Goal: Task Accomplishment & Management: Use online tool/utility

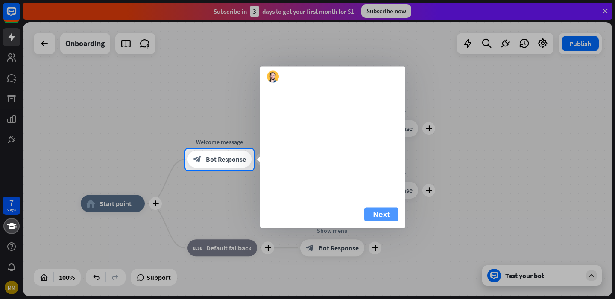
click at [381, 222] on button "Next" at bounding box center [381, 215] width 34 height 14
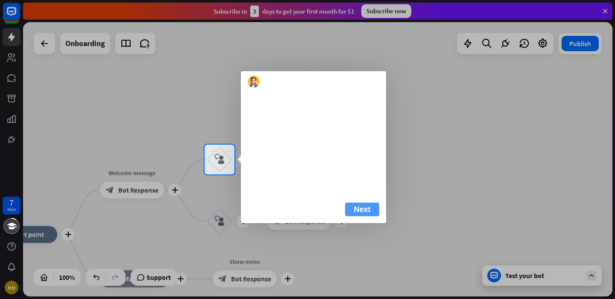
click at [360, 217] on button "Next" at bounding box center [362, 210] width 34 height 14
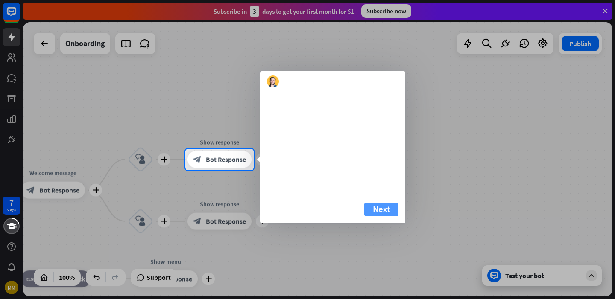
click at [373, 217] on button "Next" at bounding box center [381, 210] width 34 height 14
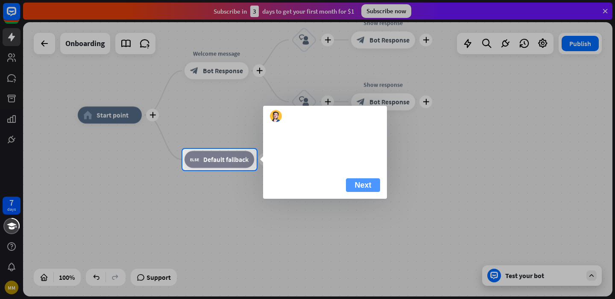
click at [357, 192] on button "Next" at bounding box center [363, 186] width 34 height 14
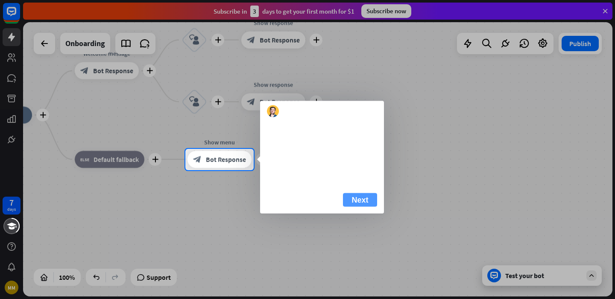
click at [364, 207] on button "Next" at bounding box center [360, 201] width 34 height 14
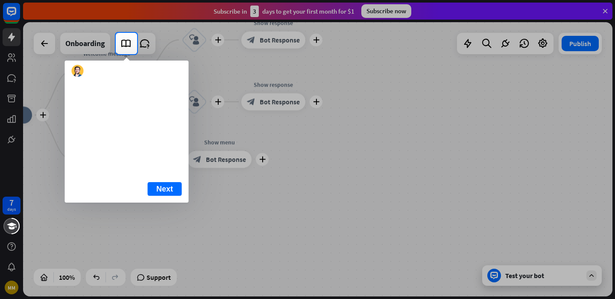
click at [41, 44] on div at bounding box center [58, 43] width 116 height 21
click at [152, 196] on button "Next" at bounding box center [165, 189] width 34 height 14
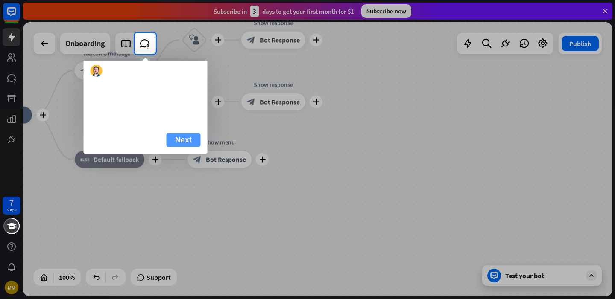
click at [183, 147] on button "Next" at bounding box center [184, 140] width 34 height 14
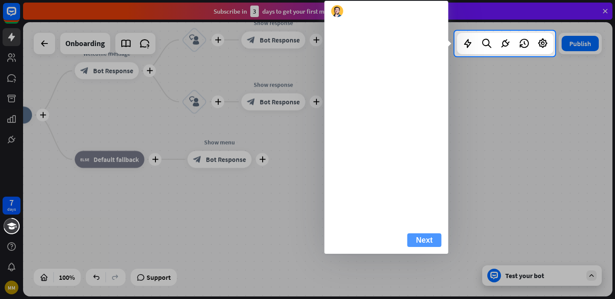
click at [424, 247] on button "Next" at bounding box center [425, 241] width 34 height 14
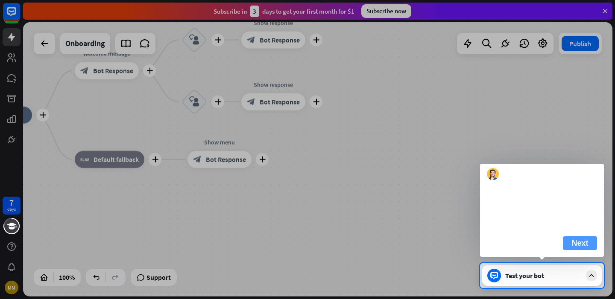
click at [578, 250] on button "Next" at bounding box center [580, 244] width 34 height 14
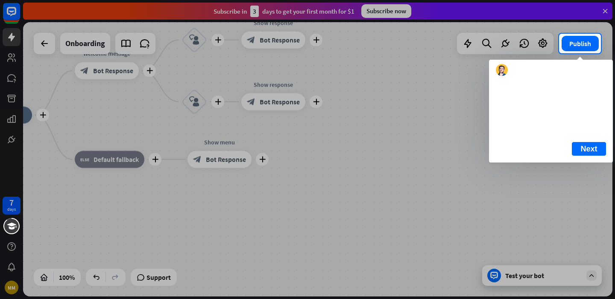
click at [601, 179] on div at bounding box center [307, 176] width 615 height 246
click at [600, 163] on div "10 of 10 Next" at bounding box center [551, 152] width 124 height 21
click at [596, 156] on button "Next" at bounding box center [589, 149] width 34 height 14
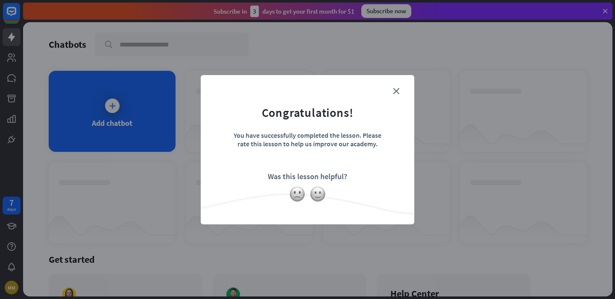
click at [402, 86] on form "Congratulations! You have successfully completed the lesson. Please rate this l…" at bounding box center [307, 137] width 192 height 102
click at [398, 89] on icon "close" at bounding box center [396, 91] width 6 height 6
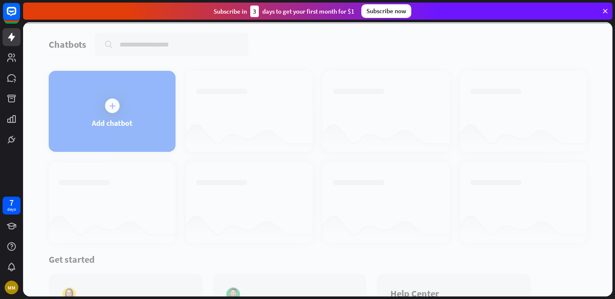
click at [152, 89] on div at bounding box center [318, 159] width 590 height 275
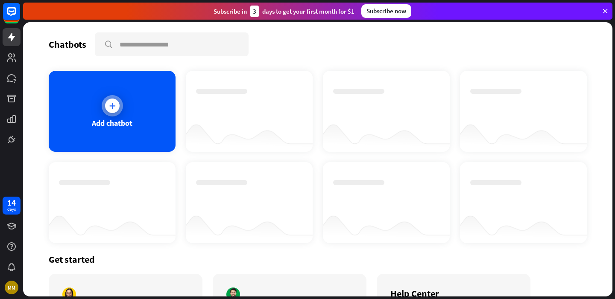
click at [137, 97] on div "Add chatbot" at bounding box center [112, 111] width 127 height 81
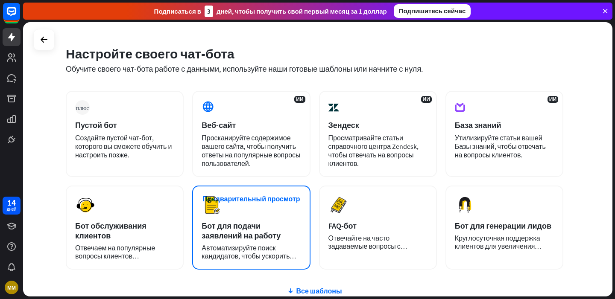
scroll to position [33, 0]
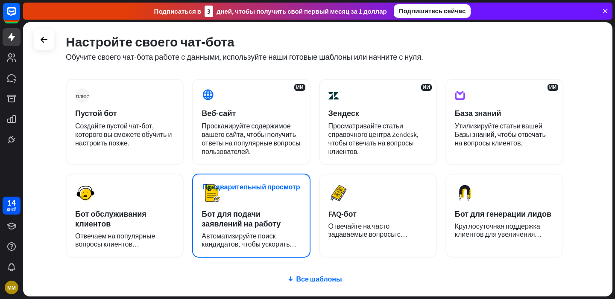
drag, startPoint x: 320, startPoint y: 282, endPoint x: 313, endPoint y: 227, distance: 54.7
click at [313, 227] on div "плюс Пустой бот Создайте пустой чат-бот, которого вы сможете обучить и настроит…" at bounding box center [315, 220] width 498 height 282
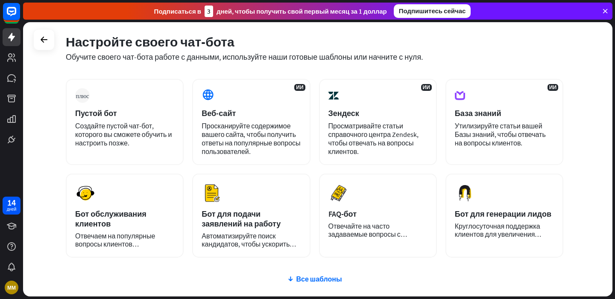
click at [362, 71] on div "Настройте своего чат-бота Обучите своего чат-бота работе с данными, используйте…" at bounding box center [315, 53] width 498 height 52
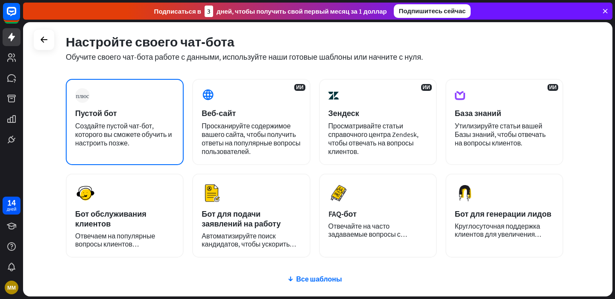
click at [135, 140] on div "Создайте пустой чат-бот, которого вы сможете обучить и настроить позже." at bounding box center [124, 135] width 99 height 26
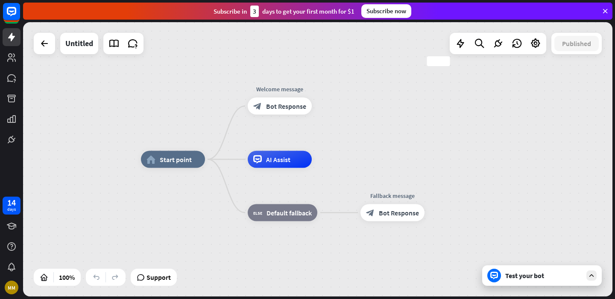
click at [511, 284] on div "Test your bot" at bounding box center [542, 276] width 120 height 21
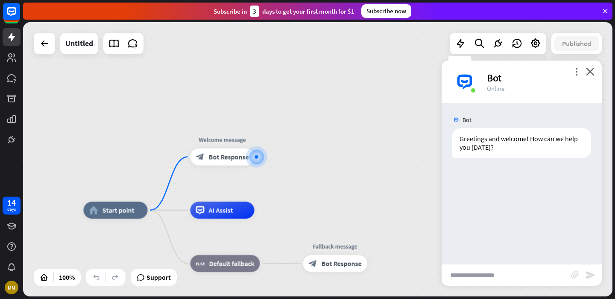
click at [511, 277] on input "text" at bounding box center [506, 275] width 129 height 21
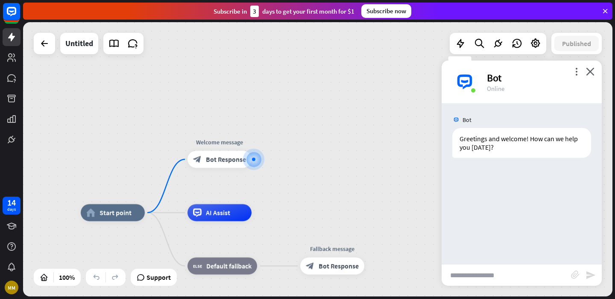
type input "*"
type input "******"
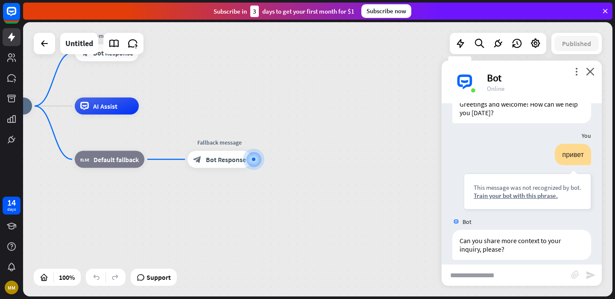
scroll to position [43, 0]
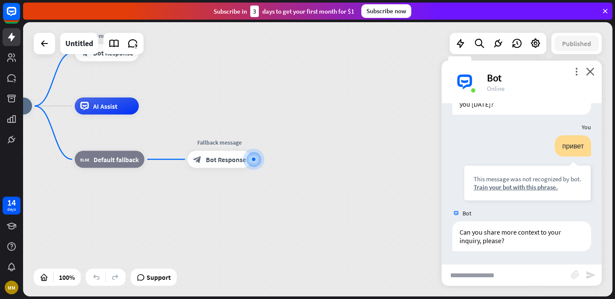
click at [595, 71] on div "more_vert close Bot Online" at bounding box center [522, 82] width 160 height 43
click at [590, 74] on icon "close" at bounding box center [590, 71] width 9 height 8
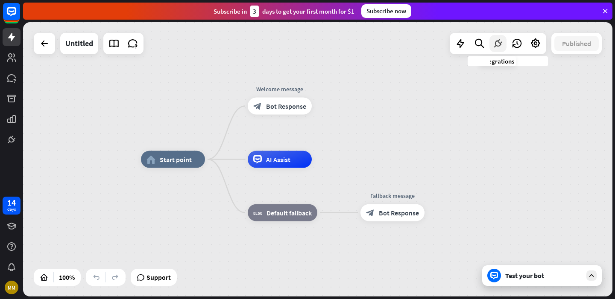
click at [499, 44] on icon at bounding box center [498, 43] width 11 height 11
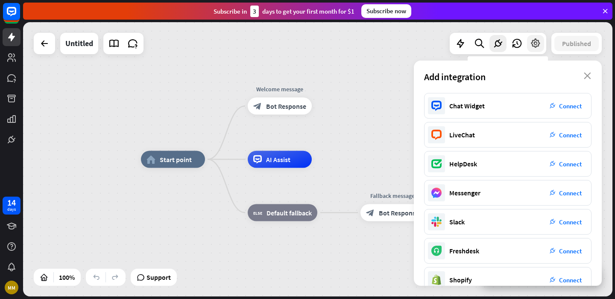
click at [530, 41] on icon at bounding box center [535, 43] width 11 height 11
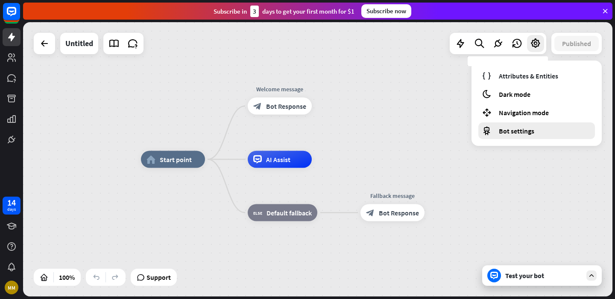
click at [521, 126] on div "Bot settings" at bounding box center [536, 131] width 117 height 17
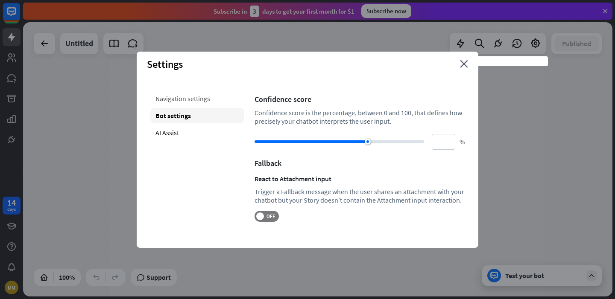
click at [178, 103] on div "Navigation settings" at bounding box center [197, 98] width 94 height 15
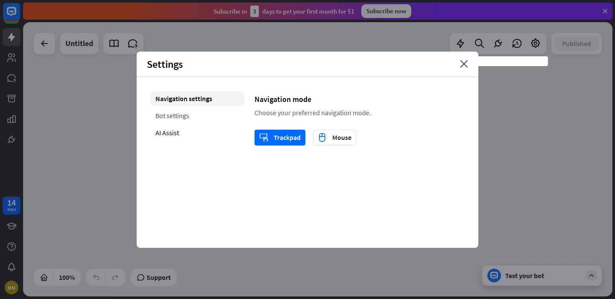
click at [177, 114] on div "Bot settings" at bounding box center [197, 115] width 94 height 15
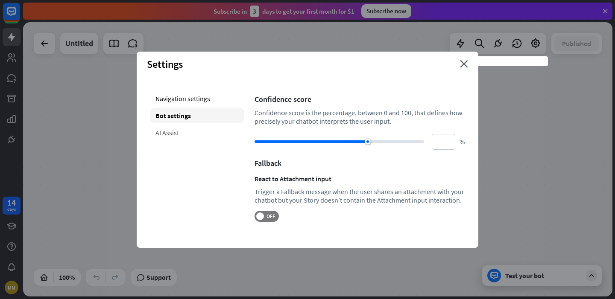
click at [176, 129] on div "AI Assist" at bounding box center [197, 132] width 94 height 15
type input "**"
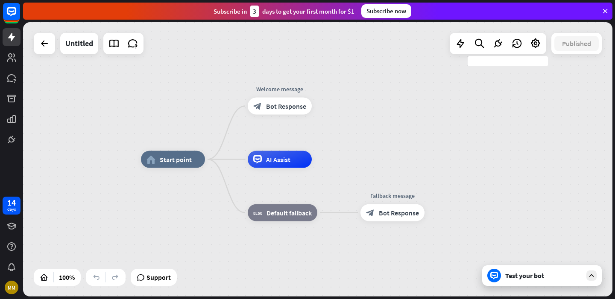
click at [534, 284] on div "Test your bot" at bounding box center [542, 276] width 120 height 21
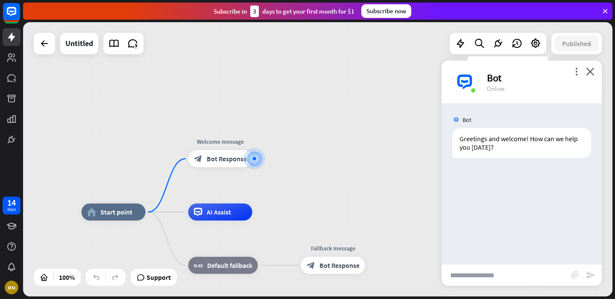
click at [570, 74] on div "Bot" at bounding box center [539, 77] width 105 height 13
click at [578, 74] on icon "more_vert" at bounding box center [576, 71] width 8 height 8
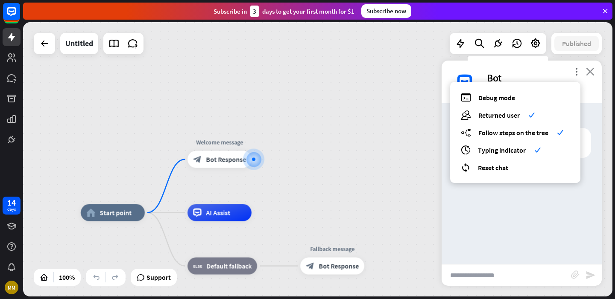
click at [590, 70] on icon "close" at bounding box center [590, 71] width 9 height 8
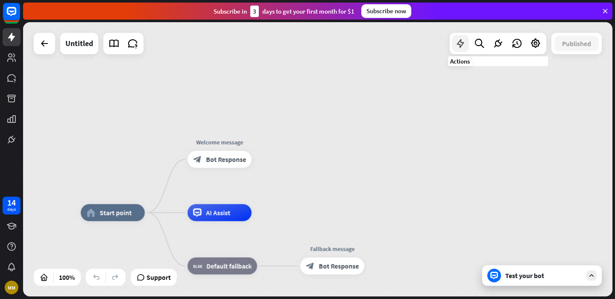
click at [460, 42] on icon at bounding box center [460, 43] width 11 height 11
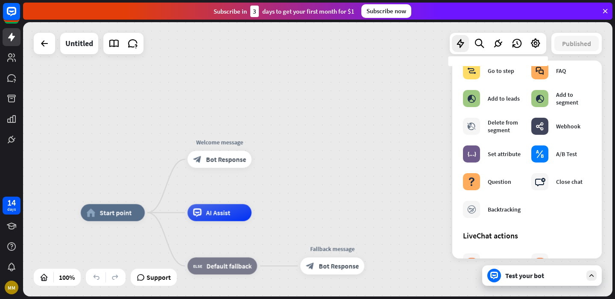
scroll to position [167, 0]
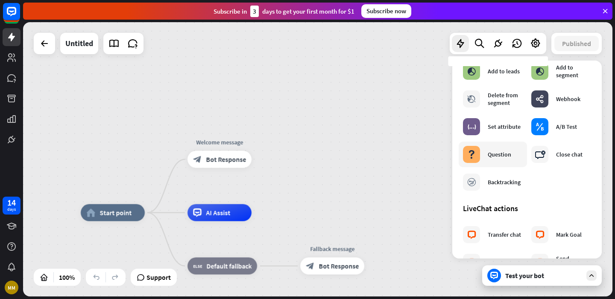
click at [505, 152] on div "Question" at bounding box center [499, 155] width 23 height 8
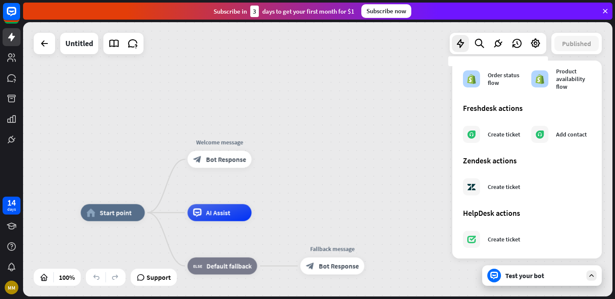
scroll to position [491, 0]
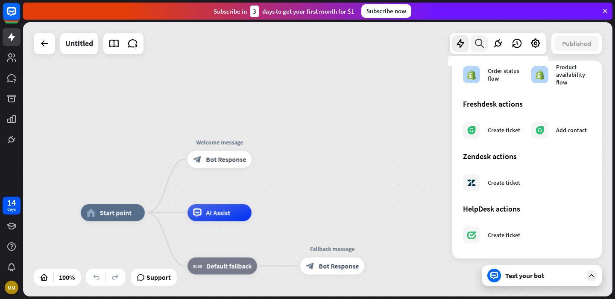
click at [484, 46] on div at bounding box center [479, 43] width 17 height 17
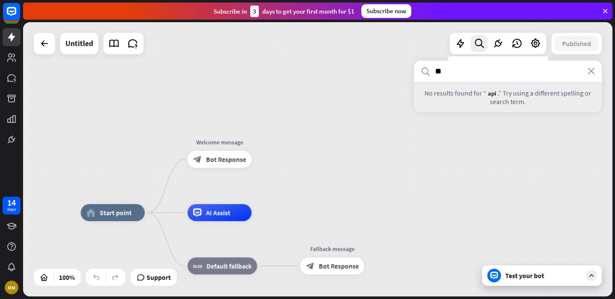
type input "*"
click at [40, 48] on icon at bounding box center [44, 43] width 10 height 10
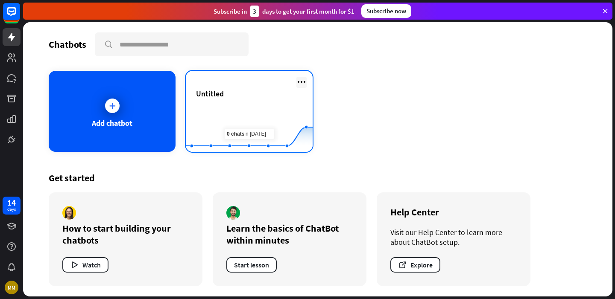
click at [304, 80] on icon at bounding box center [301, 82] width 10 height 10
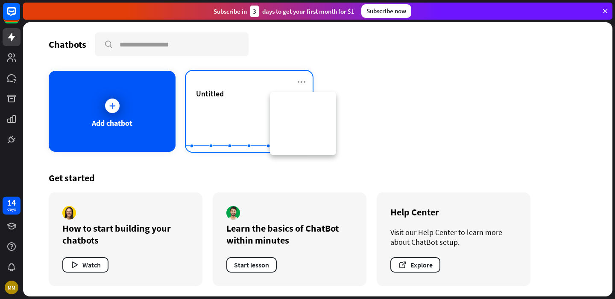
click at [248, 75] on div "Untitled Created with Highcharts 10.1.0 0 2 4" at bounding box center [249, 111] width 127 height 81
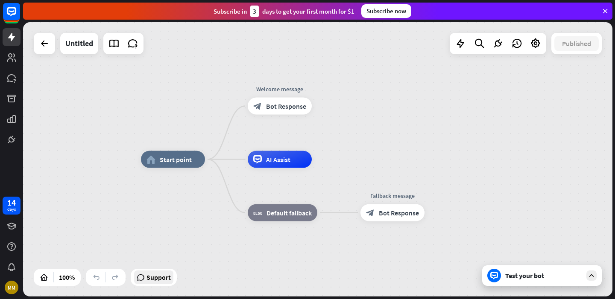
click at [151, 278] on span "Support" at bounding box center [159, 278] width 24 height 14
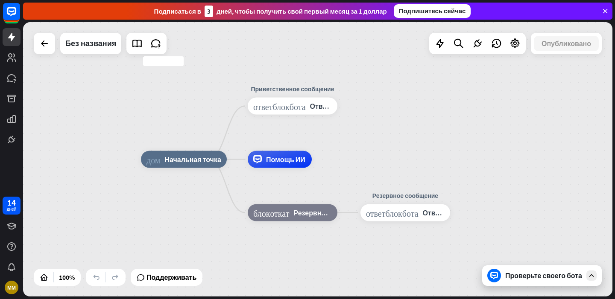
click at [54, 47] on div at bounding box center [44, 43] width 21 height 21
click at [53, 47] on div at bounding box center [44, 43] width 21 height 21
click at [50, 47] on div at bounding box center [44, 43] width 17 height 17
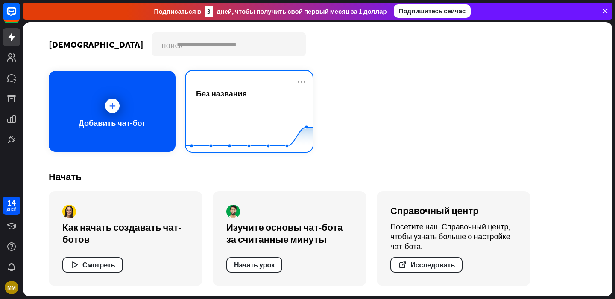
click at [268, 106] on rect at bounding box center [249, 130] width 127 height 53
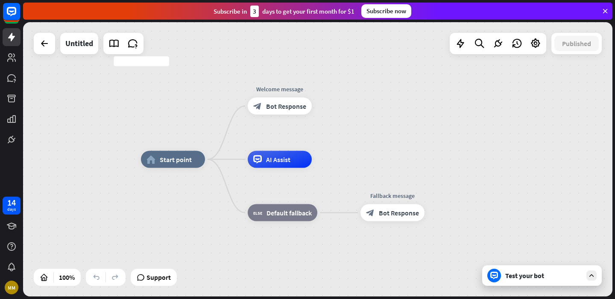
click at [249, 65] on div "home_2 Start point Edit name more_horiz Welcome message block_bot_response Bot …" at bounding box center [318, 159] width 590 height 275
click at [84, 49] on div "Untitled" at bounding box center [79, 43] width 28 height 21
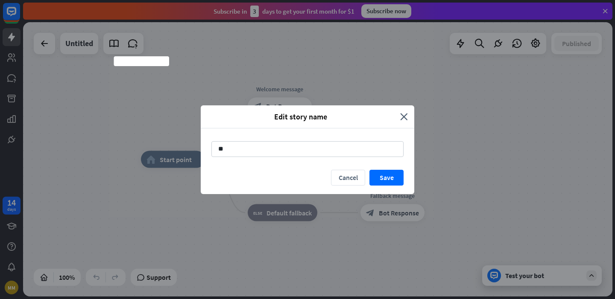
type input "*"
type input "**********"
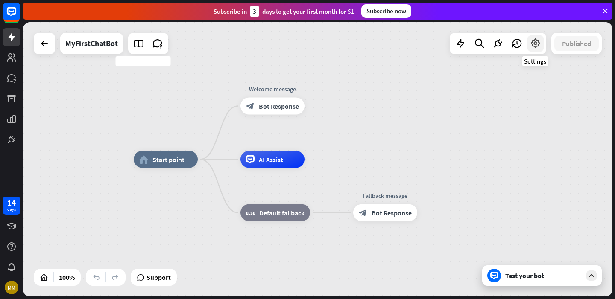
click at [531, 41] on icon at bounding box center [535, 43] width 11 height 11
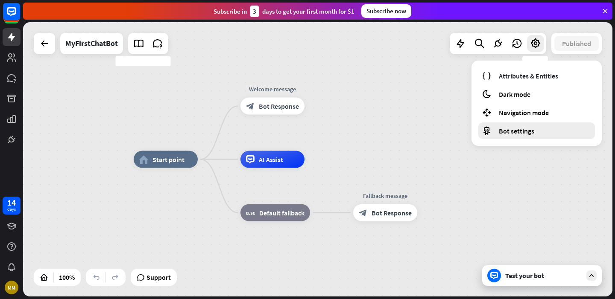
click at [527, 129] on span "Bot settings" at bounding box center [516, 131] width 35 height 9
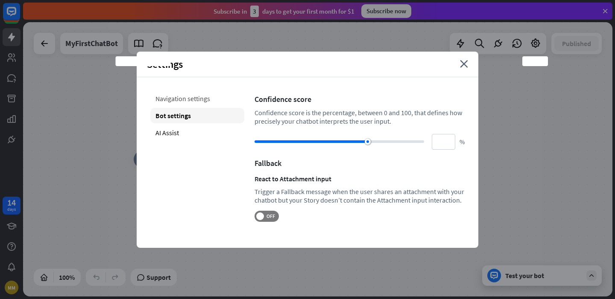
click at [194, 101] on div "Navigation settings" at bounding box center [197, 98] width 94 height 15
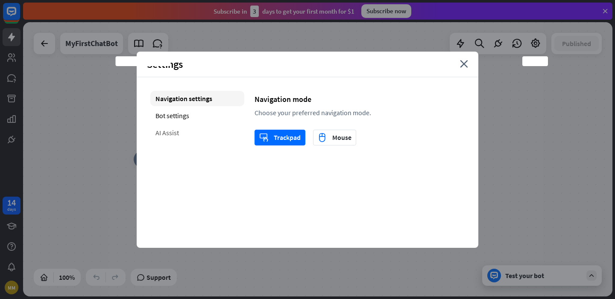
click at [188, 127] on div "AI Assist" at bounding box center [197, 132] width 94 height 15
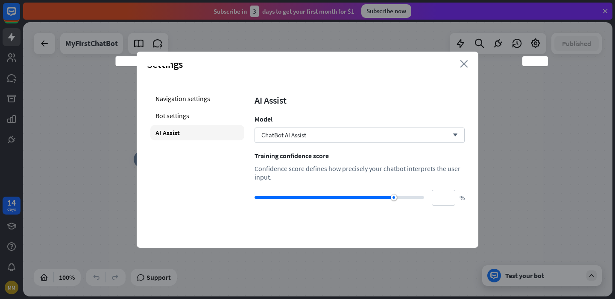
click at [468, 66] on icon "close" at bounding box center [464, 64] width 8 height 8
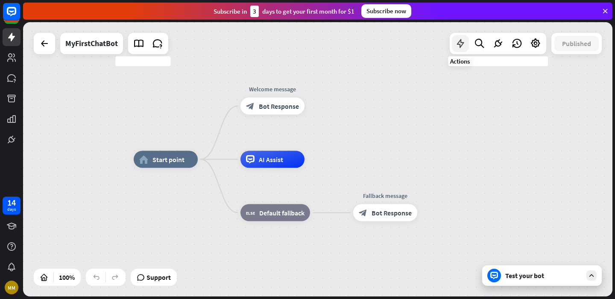
click at [466, 44] on div at bounding box center [460, 43] width 17 height 17
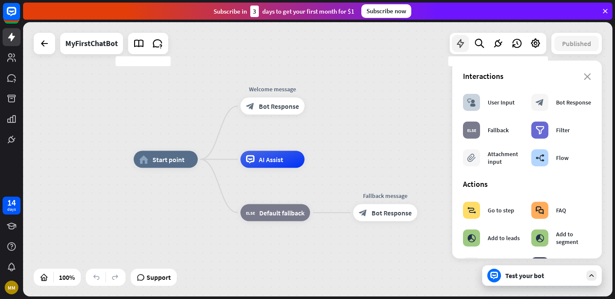
click at [466, 44] on div at bounding box center [460, 43] width 17 height 17
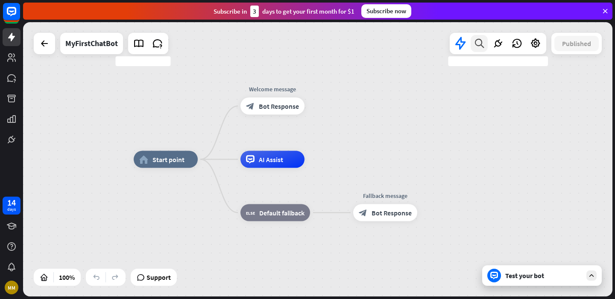
click at [486, 44] on div at bounding box center [479, 43] width 17 height 17
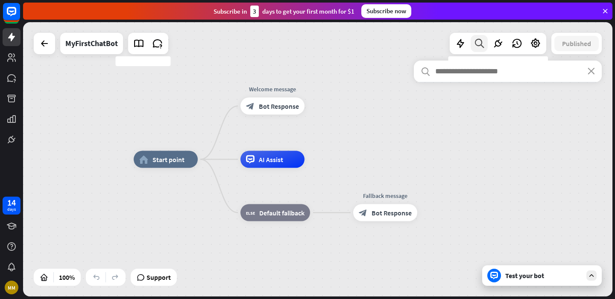
click at [486, 44] on div at bounding box center [479, 43] width 17 height 17
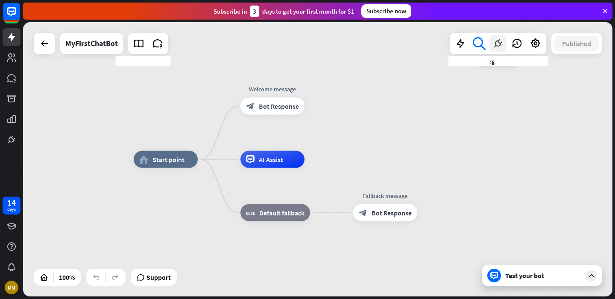
click at [492, 44] on div at bounding box center [498, 43] width 17 height 17
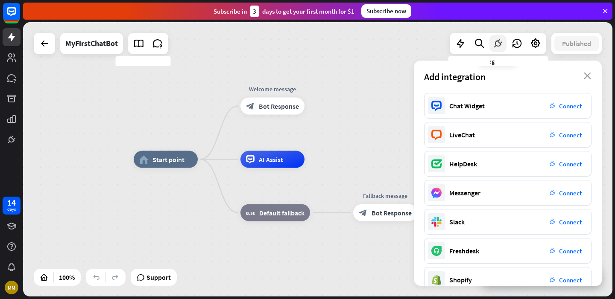
click at [492, 44] on div at bounding box center [498, 43] width 17 height 17
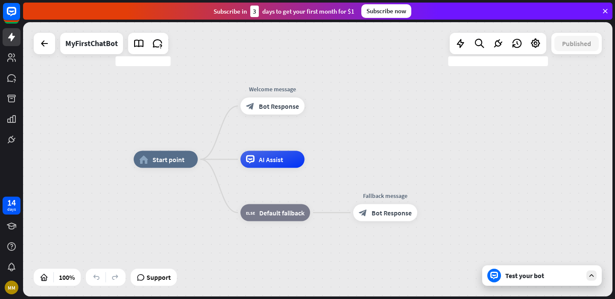
click at [544, 277] on div "Test your bot" at bounding box center [543, 276] width 77 height 9
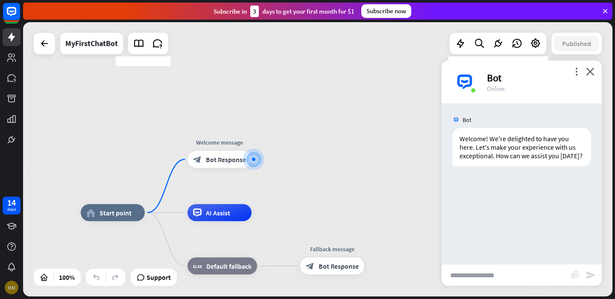
click at [11, 287] on div "MM" at bounding box center [12, 288] width 14 height 14
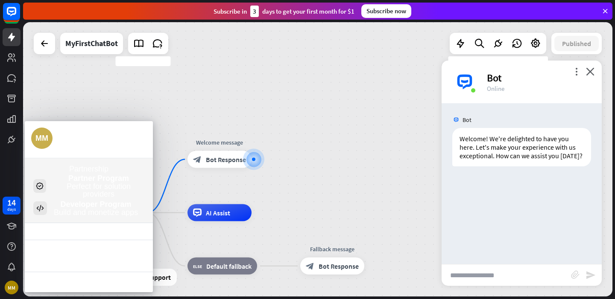
click at [50, 128] on div "MM" at bounding box center [41, 138] width 21 height 21
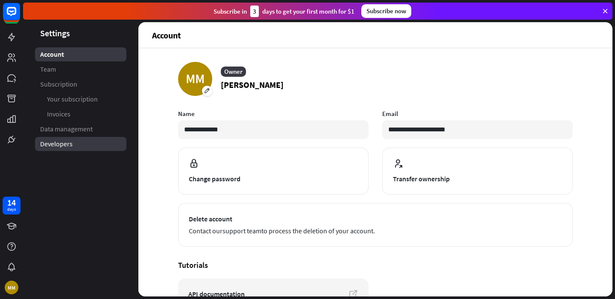
click at [85, 144] on link "Developers" at bounding box center [80, 144] width 91 height 14
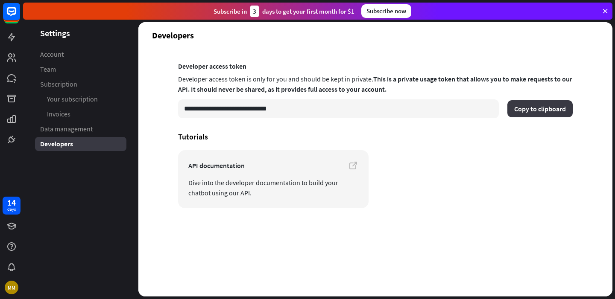
click at [519, 110] on button "Copy to clipboard" at bounding box center [540, 108] width 65 height 17
click at [542, 103] on button "Copy to clipboard" at bounding box center [540, 108] width 65 height 17
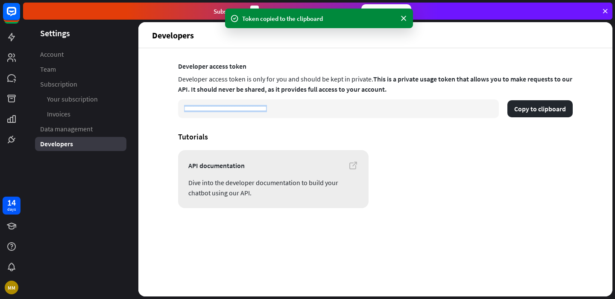
click at [285, 188] on span "Dive into the developer documentation to build your chatbot using our API." at bounding box center [273, 188] width 170 height 21
